Goal: Task Accomplishment & Management: Complete application form

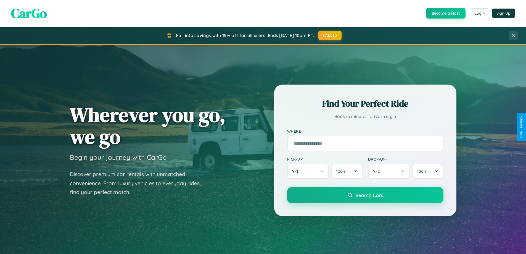
scroll to position [380, 0]
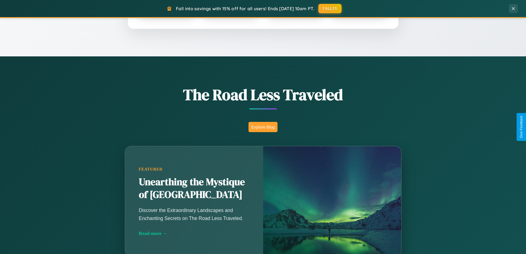
click at [263, 127] on button "Explore Blog" at bounding box center [262, 127] width 29 height 10
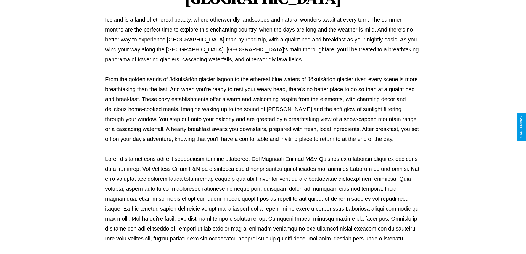
scroll to position [179, 0]
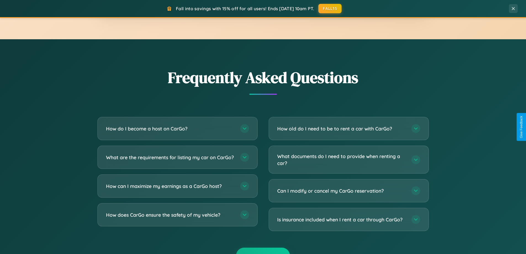
scroll to position [1062, 0]
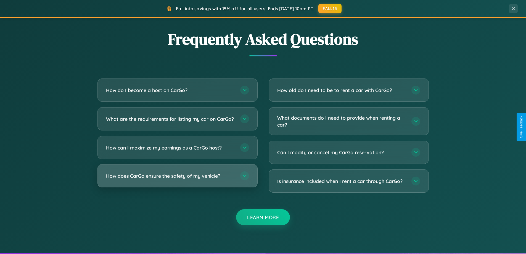
click at [177, 179] on h3 "How does CarGo ensure the safety of my vehicle?" at bounding box center [170, 175] width 129 height 7
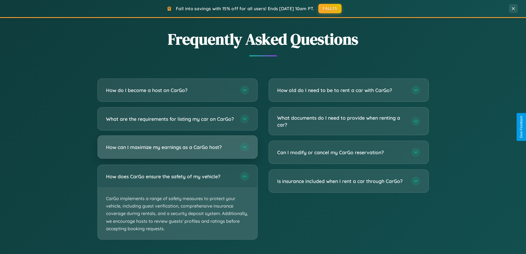
click at [177, 150] on h3 "How can I maximize my earnings as a CarGo host?" at bounding box center [170, 147] width 129 height 7
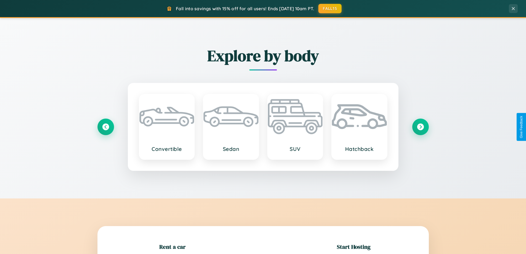
scroll to position [119, 0]
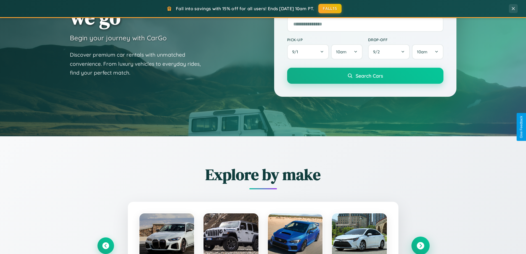
click at [420, 245] on icon at bounding box center [419, 245] width 7 height 7
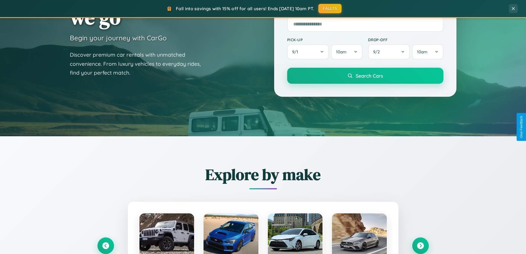
scroll to position [0, 0]
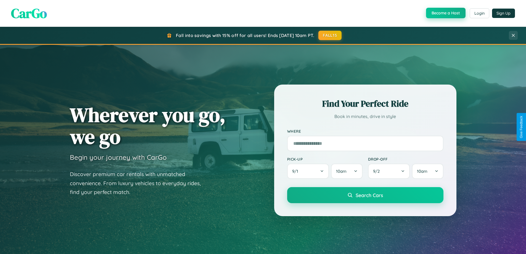
click at [445, 13] on button "Become a Host" at bounding box center [445, 13] width 39 height 10
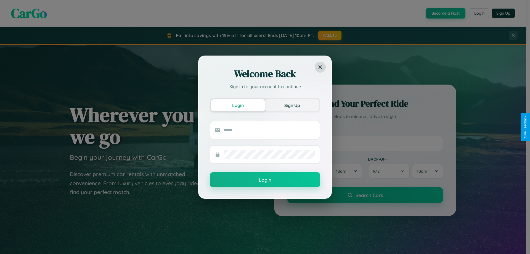
click at [292, 105] on button "Sign Up" at bounding box center [292, 105] width 54 height 12
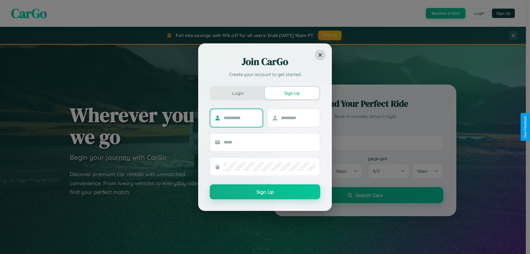
click at [241, 118] on input "text" at bounding box center [241, 117] width 34 height 9
type input "*******"
click at [298, 118] on input "text" at bounding box center [298, 117] width 34 height 9
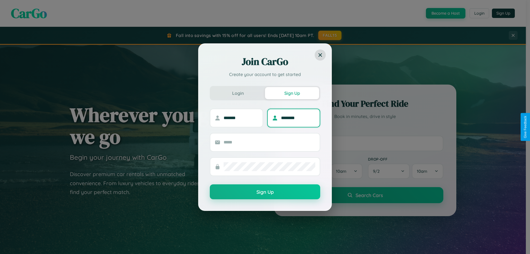
type input "********"
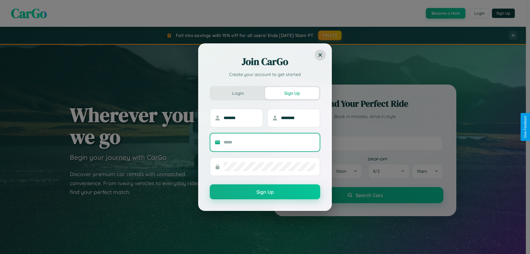
click at [269, 142] on input "text" at bounding box center [270, 142] width 92 height 9
type input "**********"
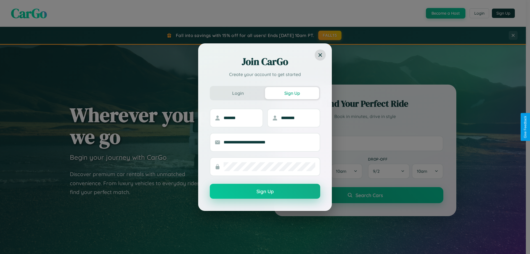
click at [265, 191] on button "Sign Up" at bounding box center [265, 191] width 110 height 15
